Goal: Task Accomplishment & Management: Manage account settings

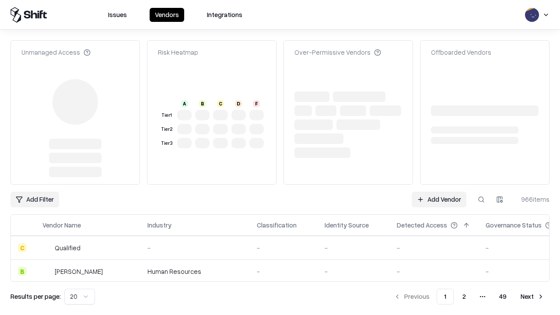
click at [439, 192] on link "Add Vendor" at bounding box center [439, 200] width 55 height 16
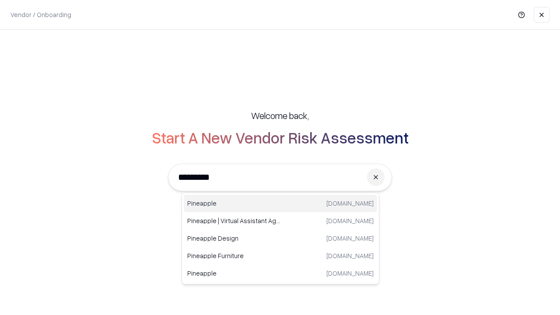
click at [280, 203] on div "Pineapple [DOMAIN_NAME]" at bounding box center [280, 204] width 193 height 18
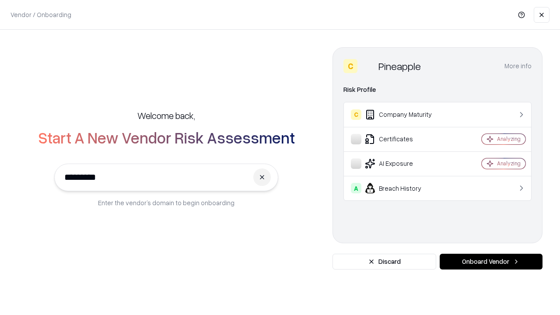
type input "*********"
click at [491, 262] on button "Onboard Vendor" at bounding box center [491, 262] width 103 height 16
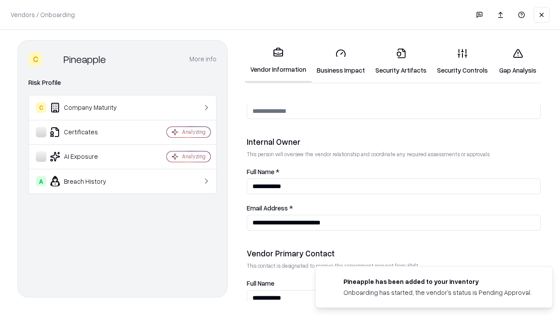
scroll to position [453, 0]
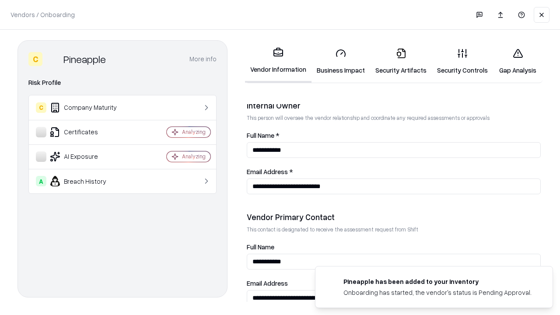
click at [401, 61] on link "Security Artifacts" at bounding box center [401, 61] width 62 height 41
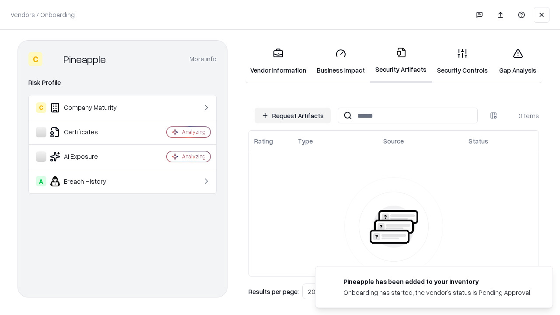
click at [293, 116] on button "Request Artifacts" at bounding box center [293, 116] width 76 height 16
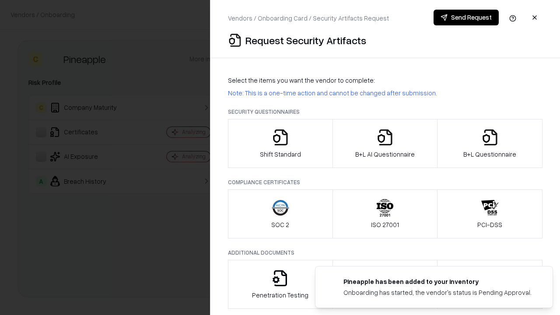
click at [490, 144] on icon "button" at bounding box center [490, 138] width 18 height 18
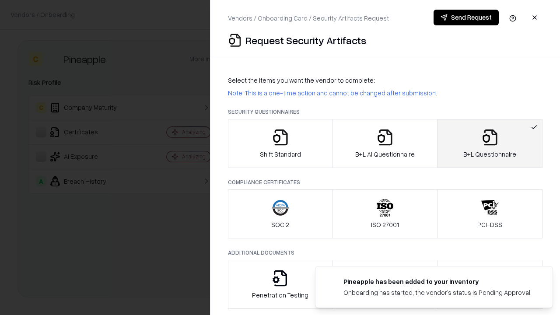
click at [385, 144] on icon "button" at bounding box center [385, 138] width 18 height 18
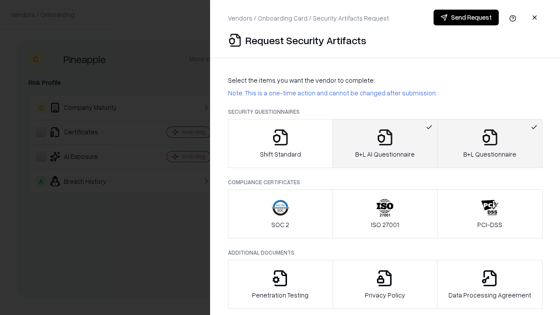
click at [466, 18] on button "Send Request" at bounding box center [466, 18] width 65 height 16
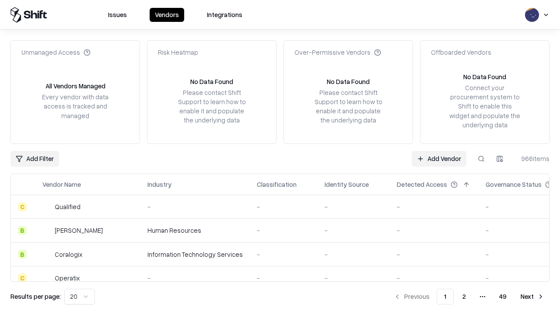
click at [481, 158] on button at bounding box center [481, 159] width 16 height 16
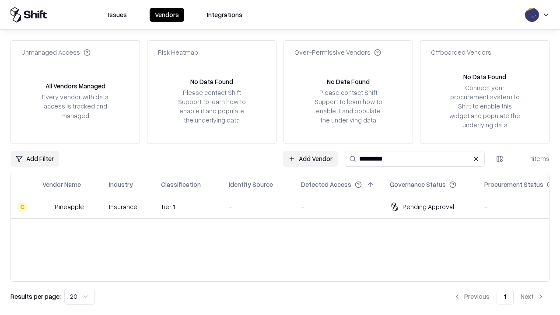
type input "*********"
click at [285, 207] on div "-" at bounding box center [258, 206] width 58 height 9
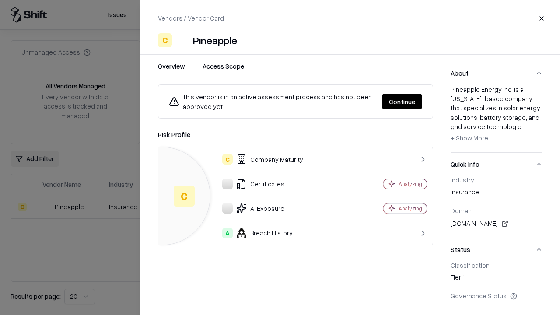
click at [402, 102] on button "Continue" at bounding box center [402, 102] width 40 height 16
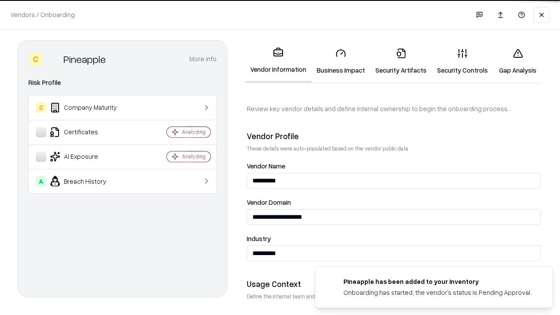
click at [401, 61] on link "Security Artifacts" at bounding box center [401, 61] width 62 height 41
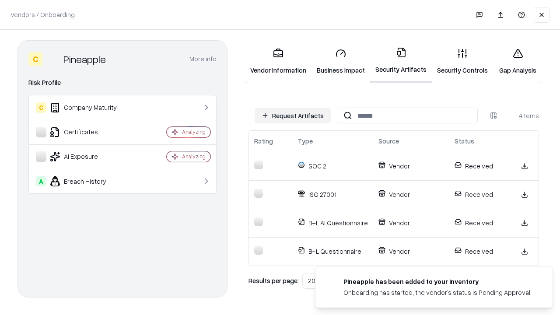
click at [518, 61] on link "Gap Analysis" at bounding box center [517, 61] width 49 height 41
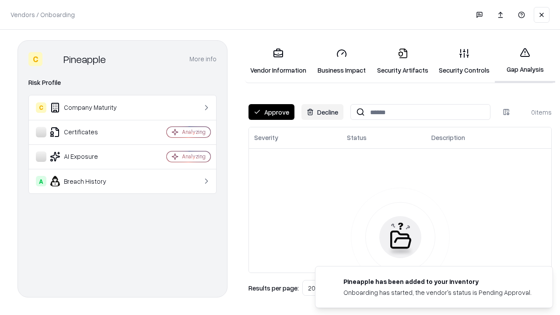
click at [271, 112] on button "Approve" at bounding box center [272, 112] width 46 height 16
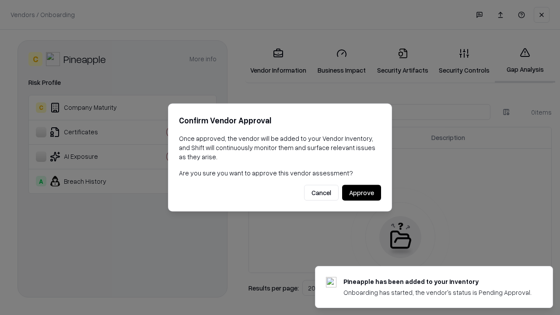
click at [361, 193] on button "Approve" at bounding box center [361, 193] width 39 height 16
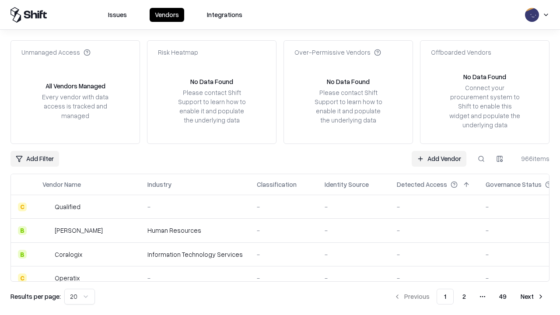
type input "*********"
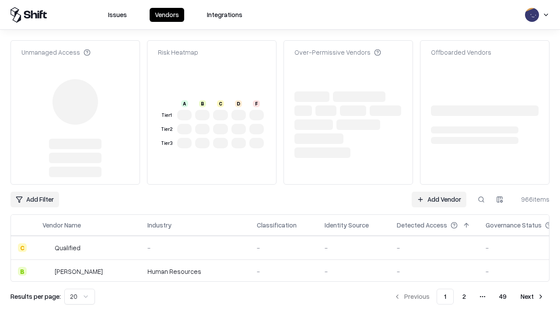
click at [439, 192] on link "Add Vendor" at bounding box center [439, 200] width 55 height 16
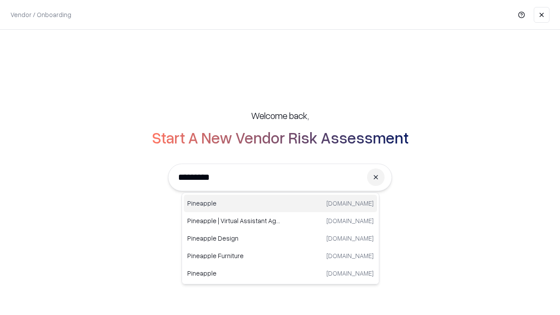
click at [280, 203] on div "Pineapple [DOMAIN_NAME]" at bounding box center [280, 204] width 193 height 18
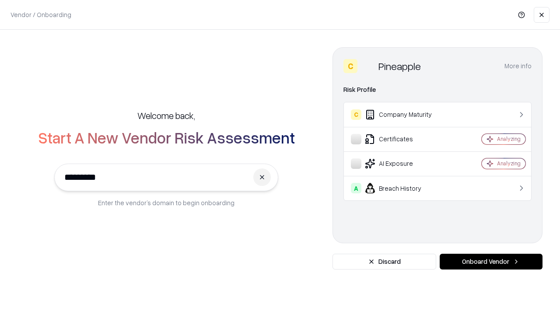
type input "*********"
click at [491, 262] on button "Onboard Vendor" at bounding box center [491, 262] width 103 height 16
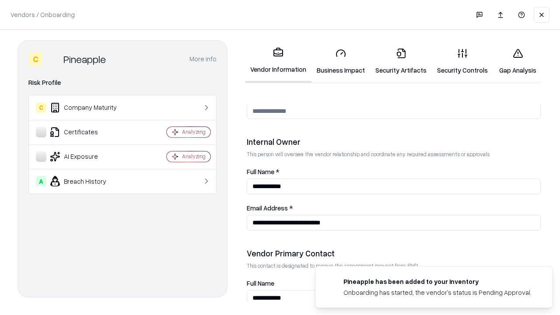
scroll to position [453, 0]
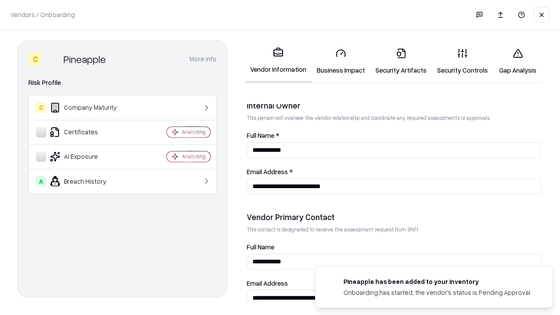
click at [518, 61] on link "Gap Analysis" at bounding box center [517, 61] width 49 height 41
